Goal: Navigation & Orientation: Find specific page/section

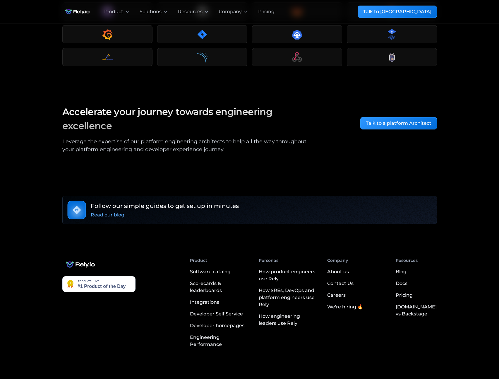
scroll to position [930, 0]
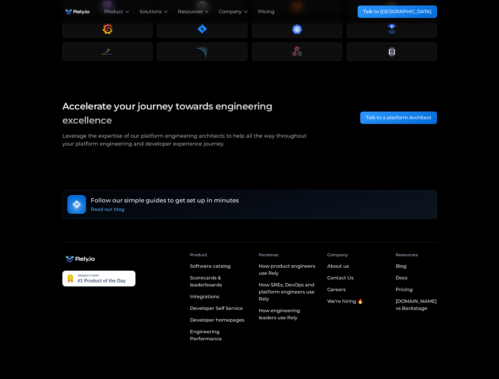
click at [349, 262] on div "About us" at bounding box center [338, 265] width 22 height 7
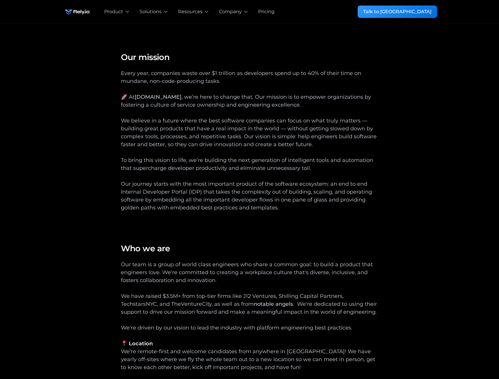
click at [74, 13] on img "home" at bounding box center [77, 12] width 30 height 12
